Goal: Check status: Check status

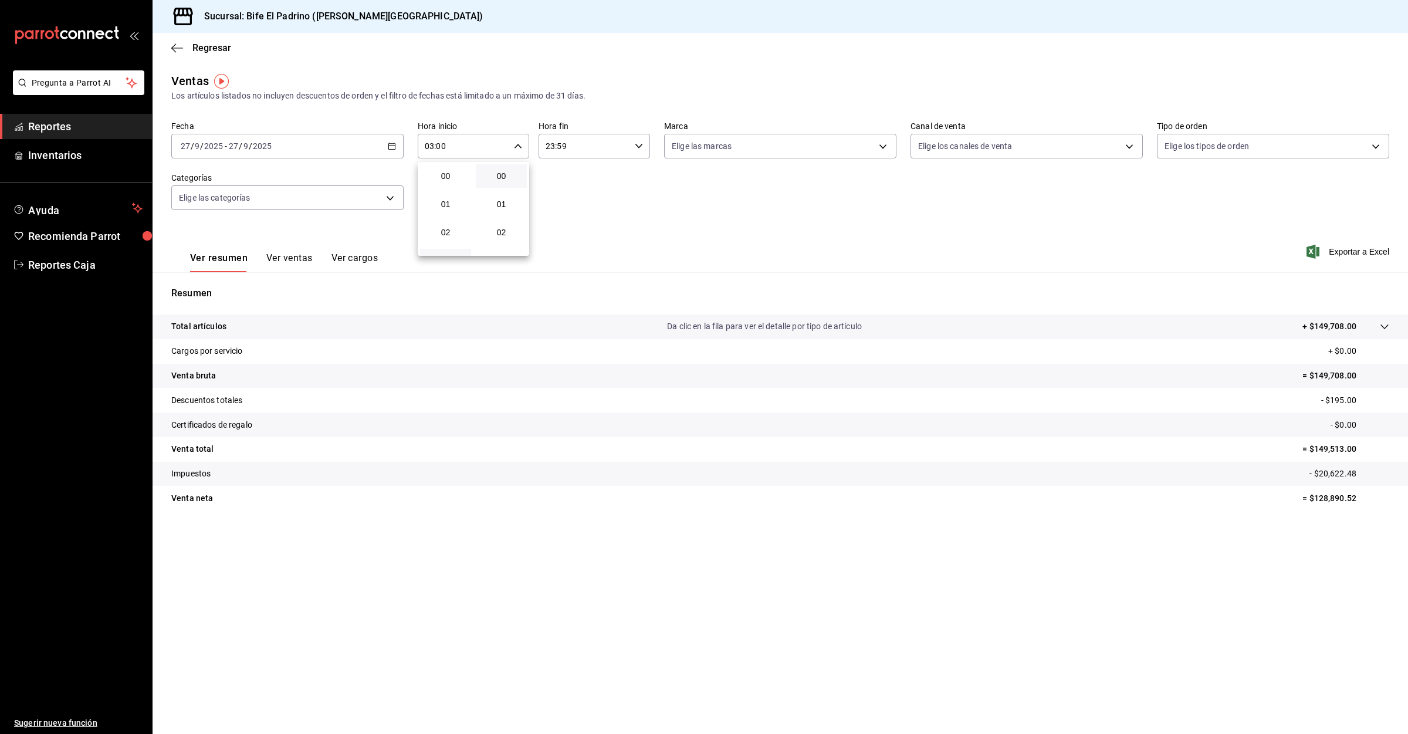
click at [453, 251] on button "03" at bounding box center [445, 260] width 51 height 23
click at [62, 131] on div at bounding box center [704, 367] width 1408 height 734
click at [52, 126] on span "Reportes" at bounding box center [85, 127] width 114 height 16
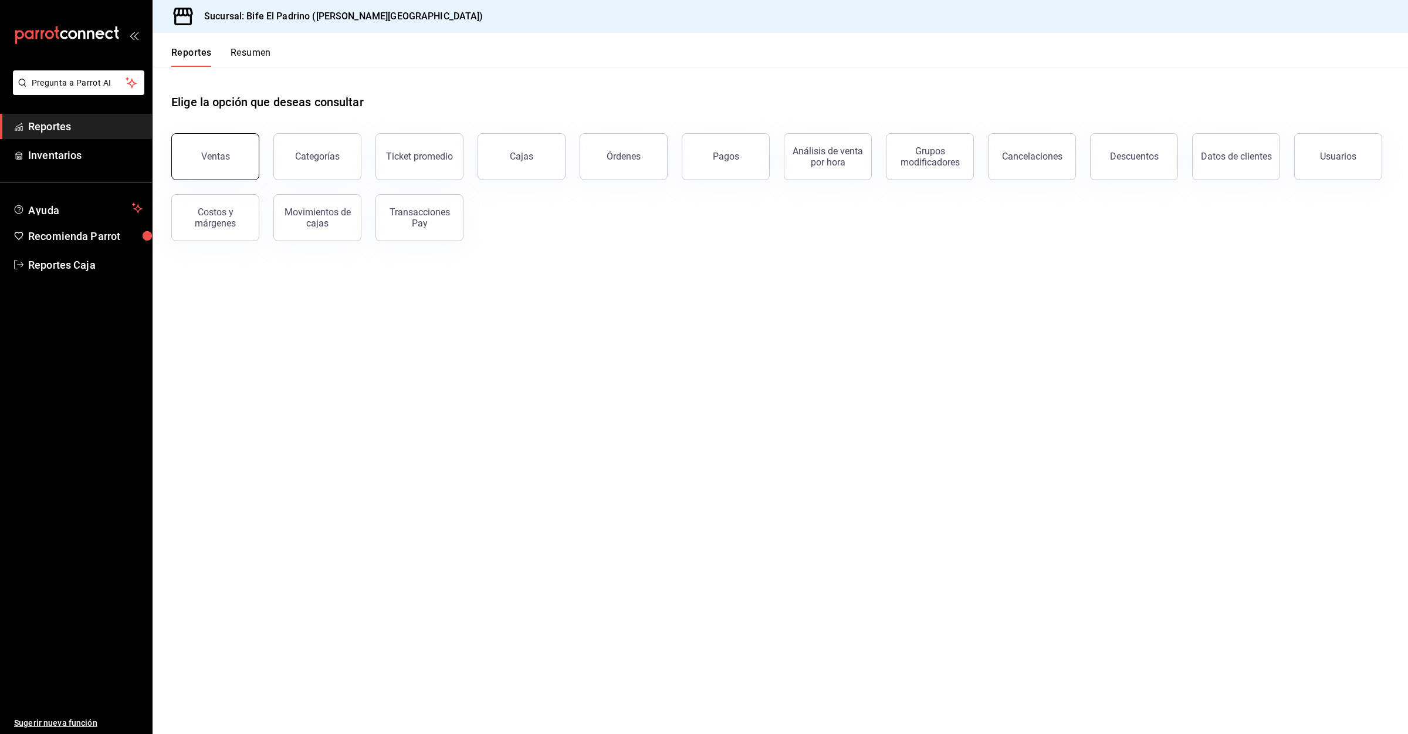
click at [191, 141] on button "Ventas" at bounding box center [215, 156] width 88 height 47
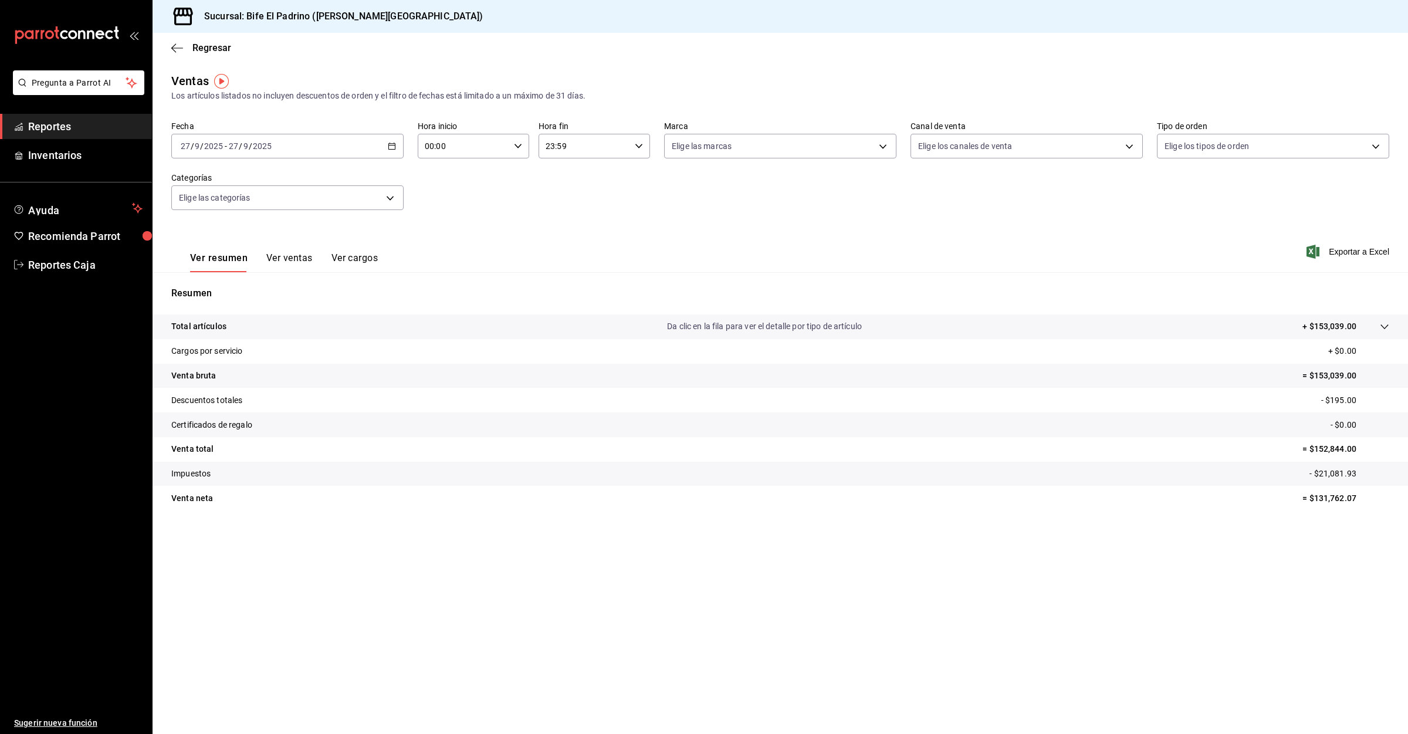
click at [504, 143] on input "00:00" at bounding box center [464, 145] width 92 height 23
click at [456, 249] on button "03" at bounding box center [445, 260] width 51 height 23
click at [794, 517] on div at bounding box center [704, 367] width 1408 height 734
click at [454, 147] on input "03:00" at bounding box center [464, 145] width 92 height 23
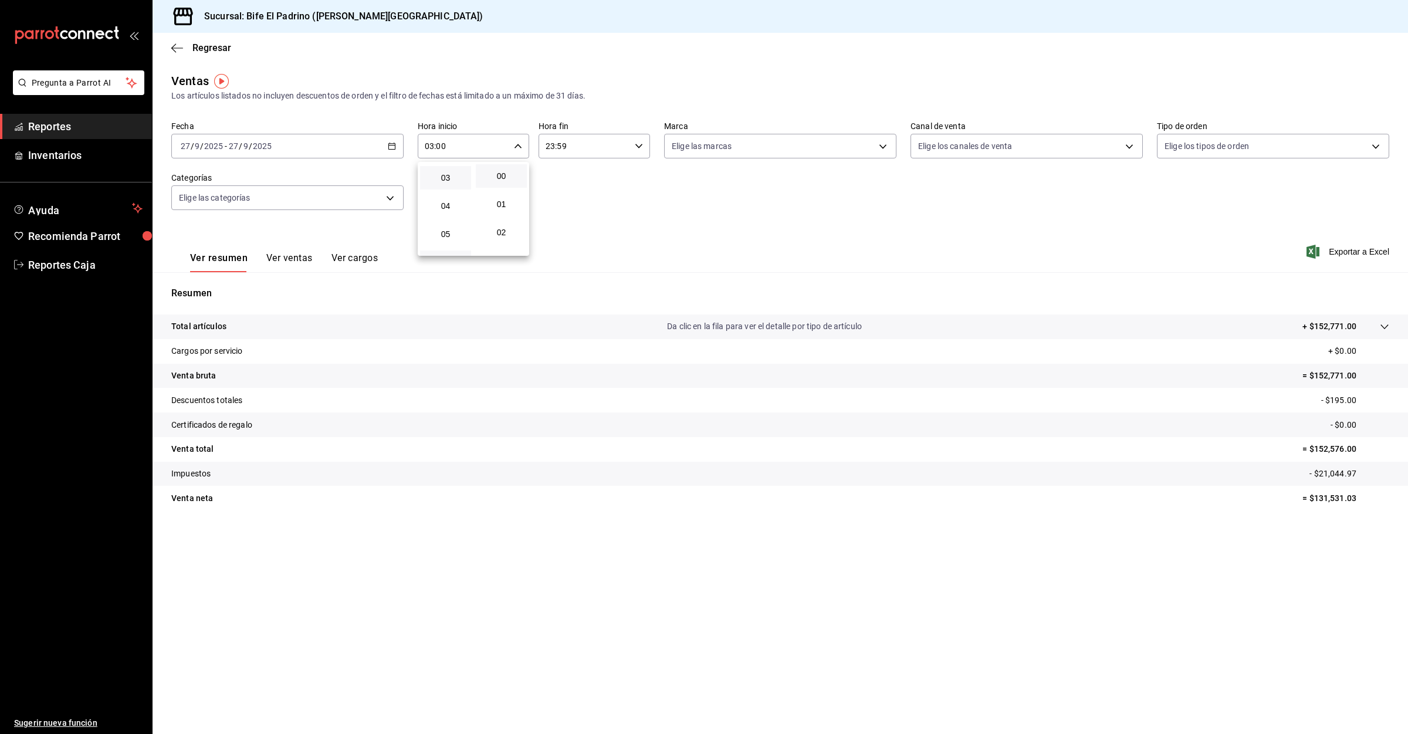
click at [454, 251] on button "06" at bounding box center [445, 262] width 51 height 23
type input "06:00"
